Goal: Information Seeking & Learning: Learn about a topic

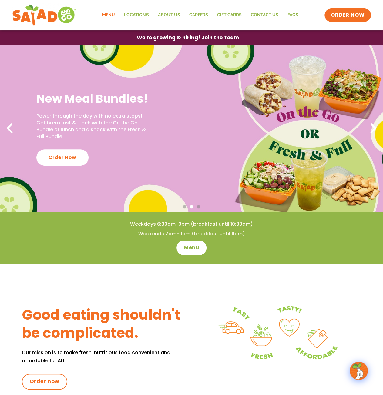
click at [108, 14] on link "Menu" at bounding box center [109, 15] width 22 height 14
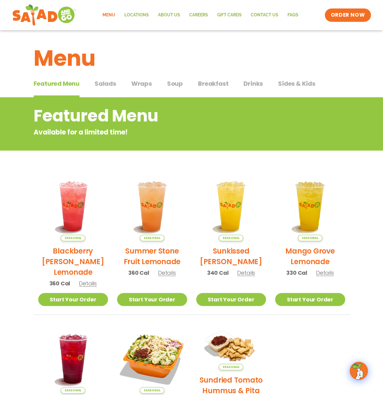
click at [216, 85] on span "Breakfast" at bounding box center [213, 83] width 30 height 9
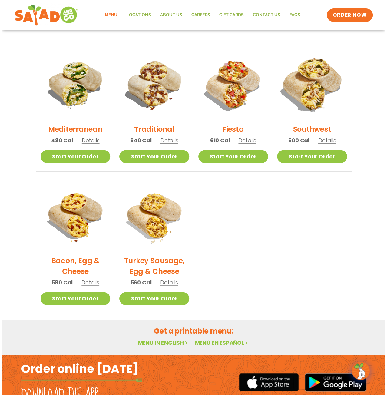
scroll to position [152, 0]
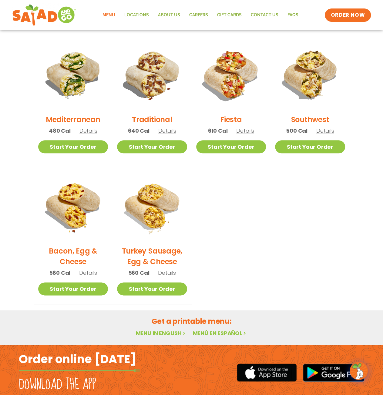
click at [326, 135] on div "Southwest 500 Cal Details" at bounding box center [310, 90] width 70 height 101
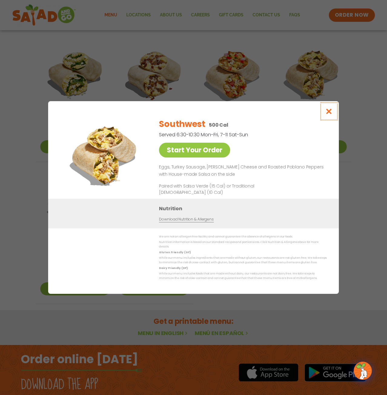
click at [333, 115] on icon "Close modal" at bounding box center [329, 111] width 8 height 6
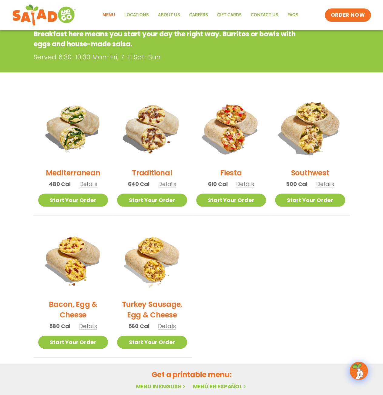
scroll to position [97, 0]
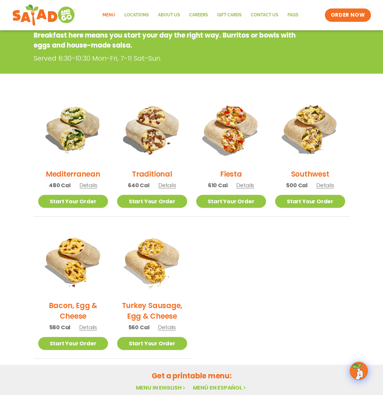
click at [325, 185] on span "Details" at bounding box center [325, 186] width 18 height 8
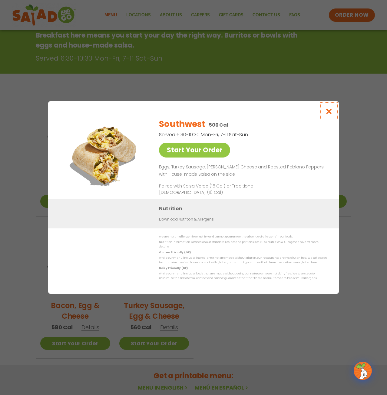
click at [328, 115] on icon "Close modal" at bounding box center [329, 111] width 8 height 6
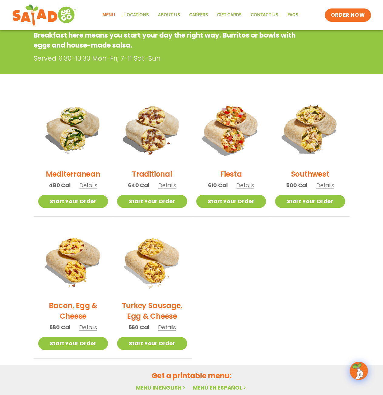
click at [95, 326] on span "Details" at bounding box center [88, 328] width 18 height 8
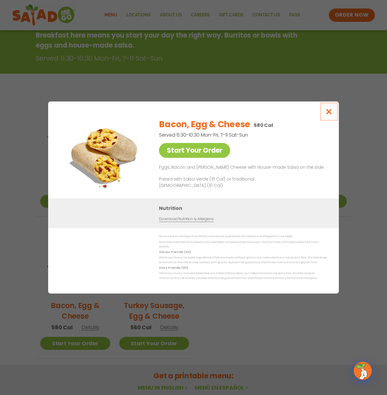
click at [330, 115] on icon "Close modal" at bounding box center [329, 111] width 8 height 6
